Goal: Task Accomplishment & Management: Use online tool/utility

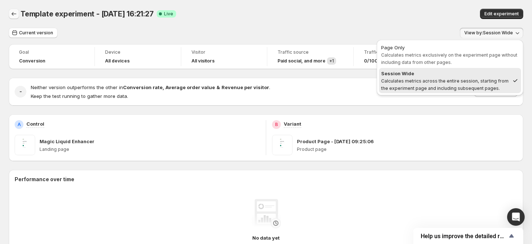
click at [15, 12] on icon "Back" at bounding box center [13, 13] width 7 height 7
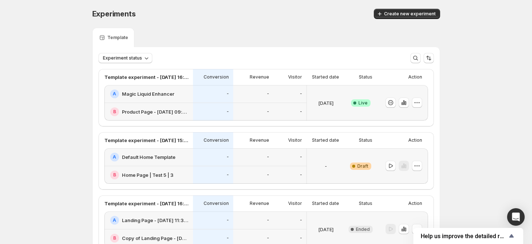
click at [142, 157] on h2 "Default Home Template" at bounding box center [148, 157] width 53 height 7
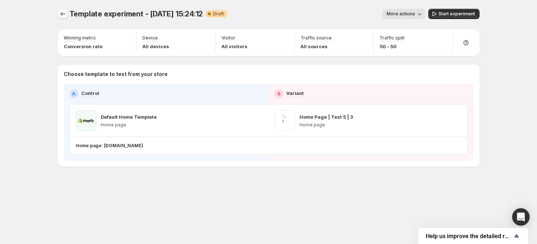
click at [67, 13] on button "Experiments" at bounding box center [63, 14] width 10 height 10
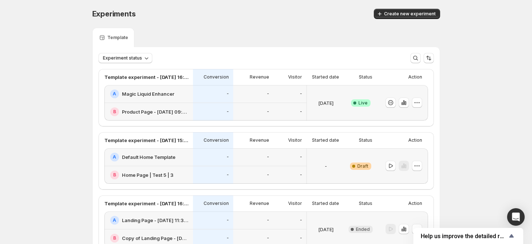
click at [379, 19] on div "Experiments. This page is ready Experiments Create new experiment" at bounding box center [266, 14] width 348 height 28
click at [383, 17] on icon "button" at bounding box center [379, 13] width 7 height 7
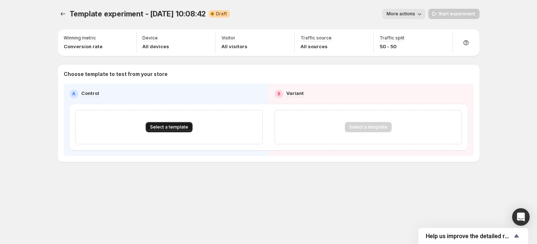
click at [164, 127] on span "Select a template" at bounding box center [169, 127] width 38 height 6
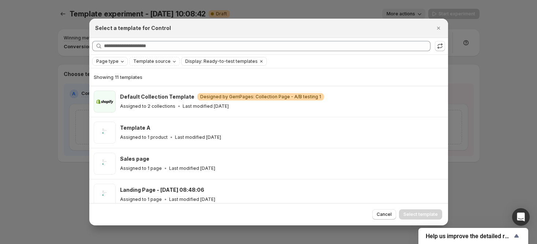
click at [120, 60] on icon "Page type" at bounding box center [122, 62] width 6 height 6
click at [114, 92] on span "Product page" at bounding box center [121, 93] width 31 height 6
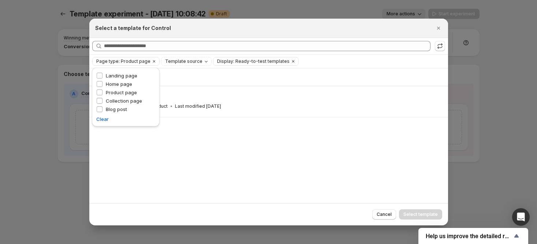
drag, startPoint x: 230, startPoint y: 165, endPoint x: 223, endPoint y: 162, distance: 7.9
click at [229, 166] on div "Showing 1 template Template A Assigned to 1 product Last modified [DATE]" at bounding box center [268, 135] width 359 height 135
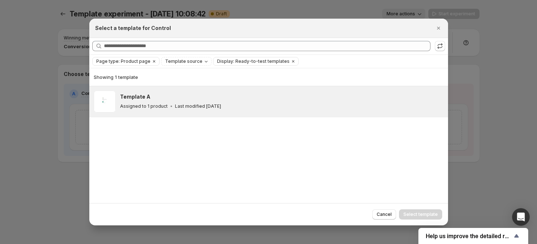
click at [251, 105] on div "Assigned to 1 product Last modified [DATE]" at bounding box center [280, 106] width 321 height 7
click at [440, 26] on icon "Close" at bounding box center [438, 28] width 7 height 7
